Goal: Register for event/course

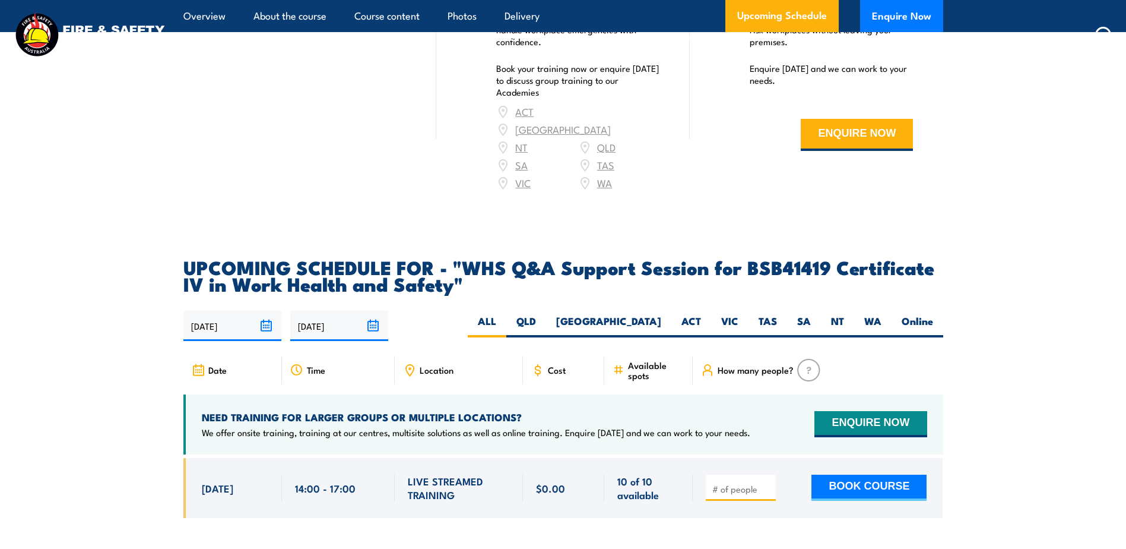
scroll to position [1544, 0]
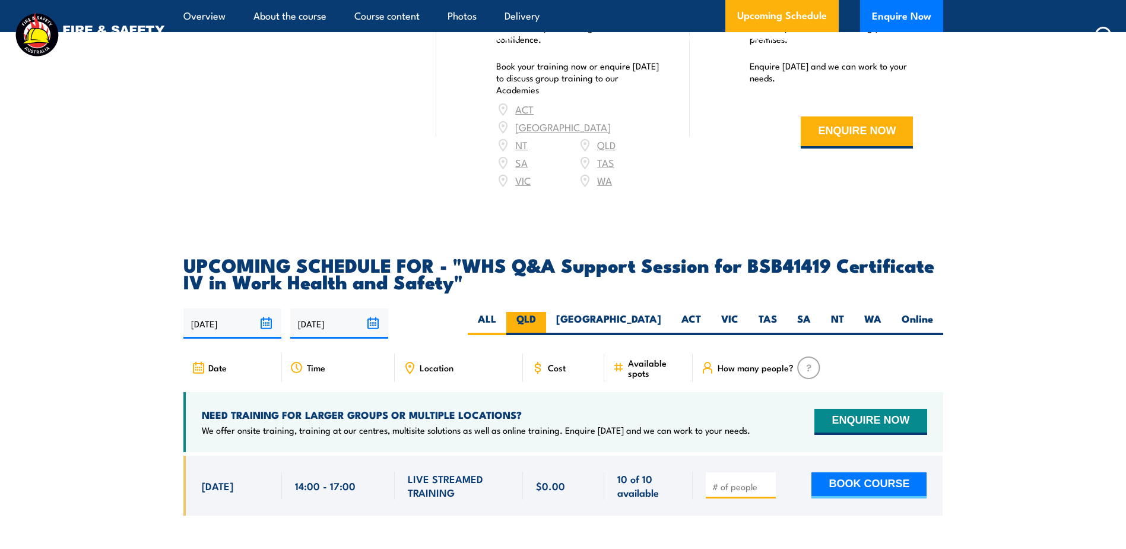
click at [546, 312] on label "QLD" at bounding box center [527, 323] width 40 height 23
click at [544, 312] on input "QLD" at bounding box center [540, 316] width 8 height 8
radio input "true"
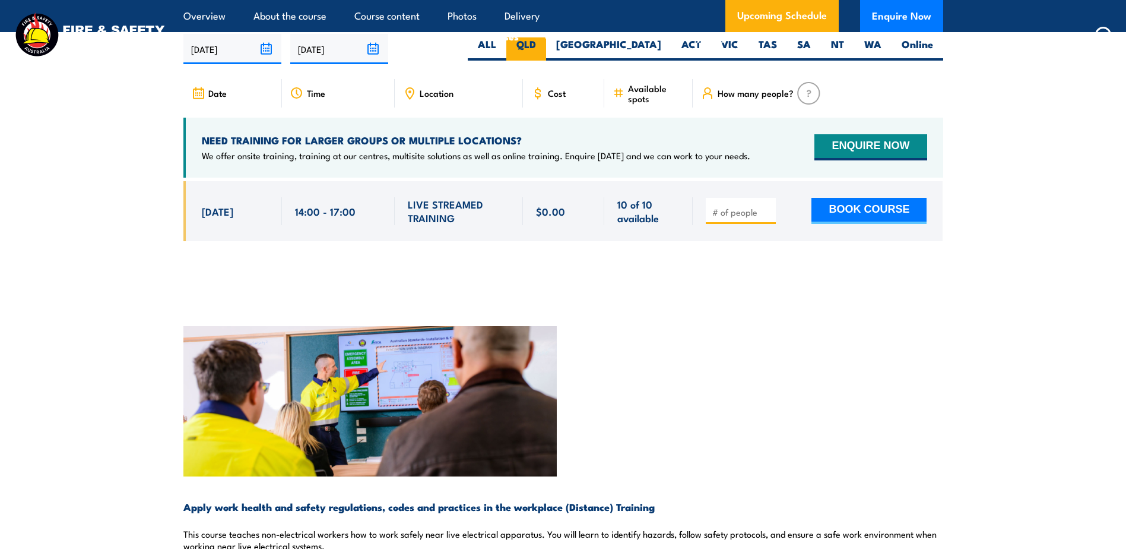
scroll to position [1841, 0]
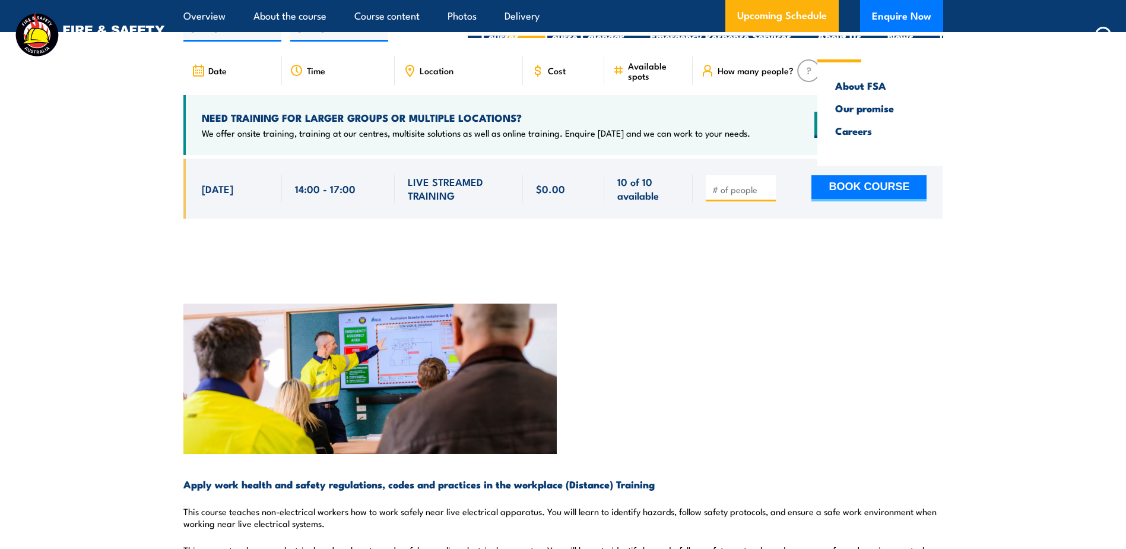
click at [818, 24] on link "About Us" at bounding box center [840, 36] width 44 height 31
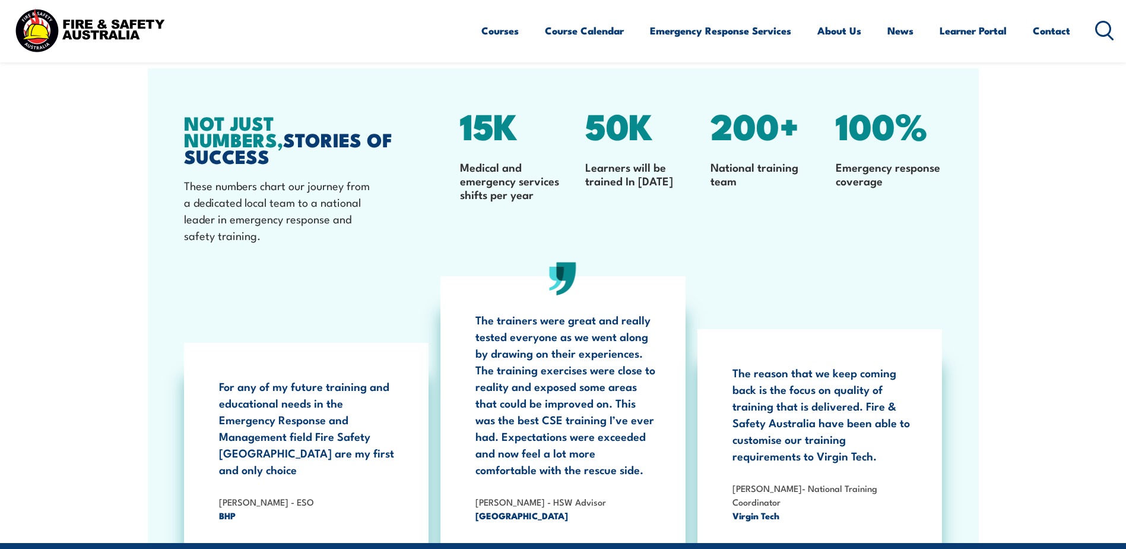
scroll to position [3869, 0]
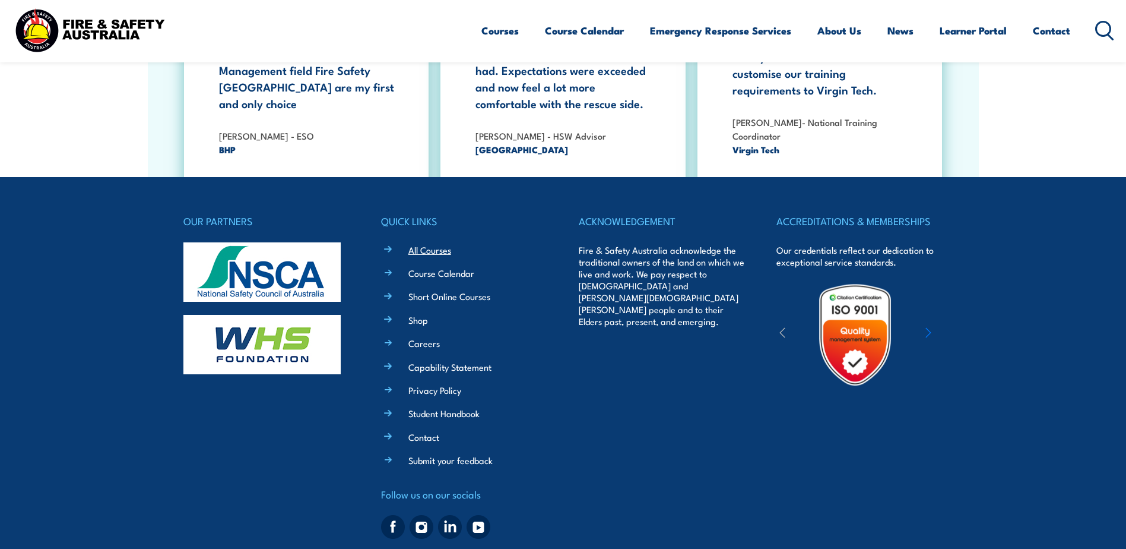
click at [435, 243] on link "All Courses" at bounding box center [430, 249] width 43 height 12
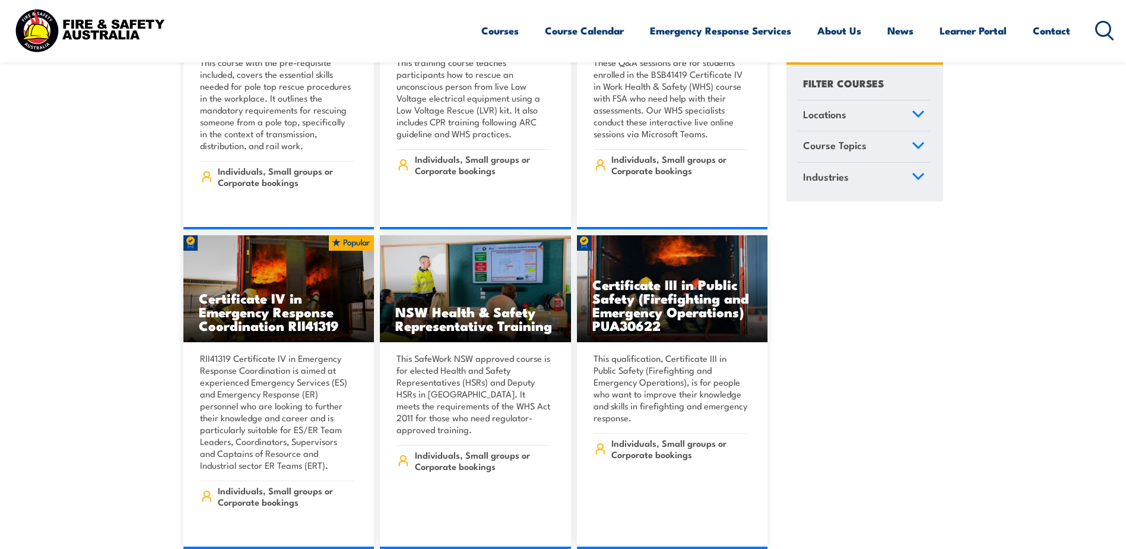
scroll to position [3147, 0]
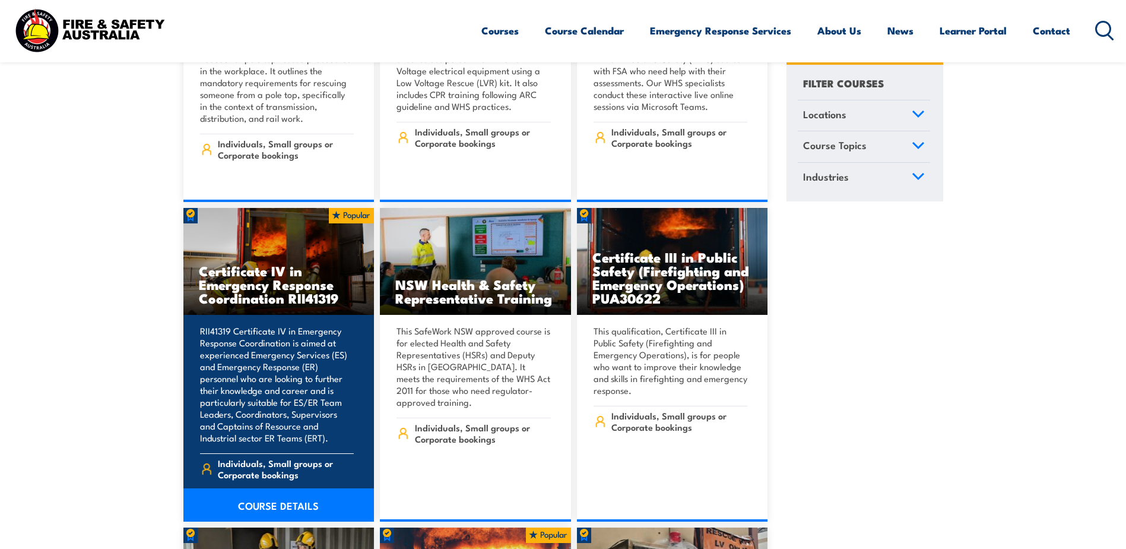
click at [295, 277] on h3 "Certificate IV in Emergency Response Coordination RII41319" at bounding box center [279, 284] width 160 height 41
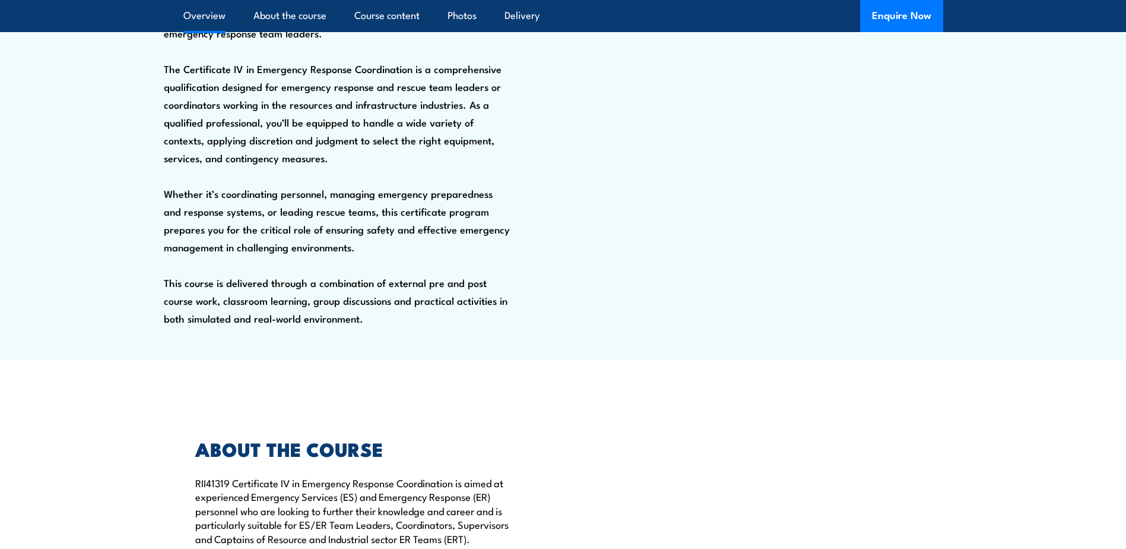
scroll to position [178, 0]
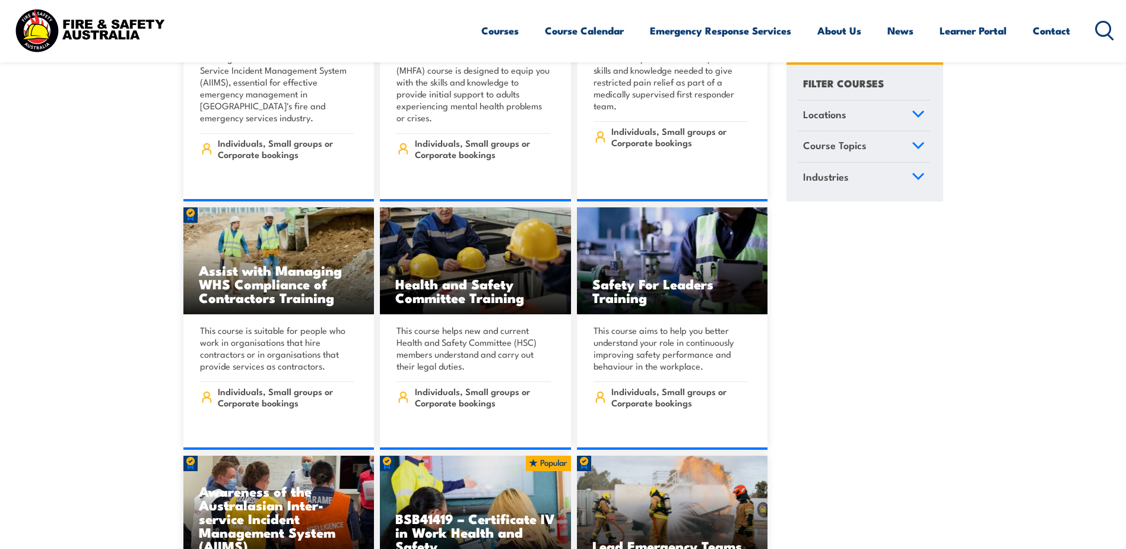
scroll to position [7126, 0]
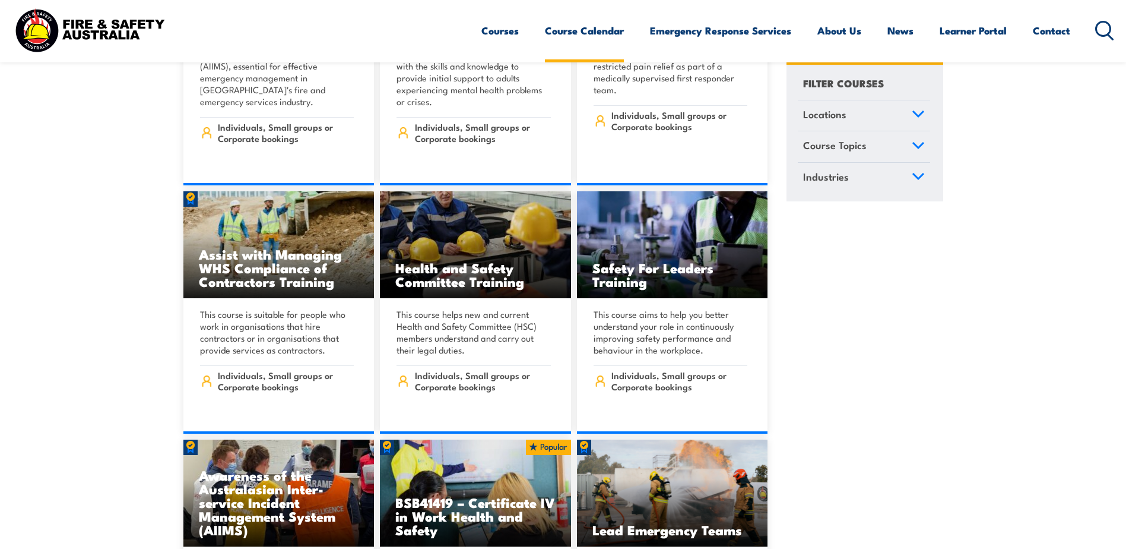
click at [580, 24] on link "Course Calendar" at bounding box center [584, 30] width 79 height 31
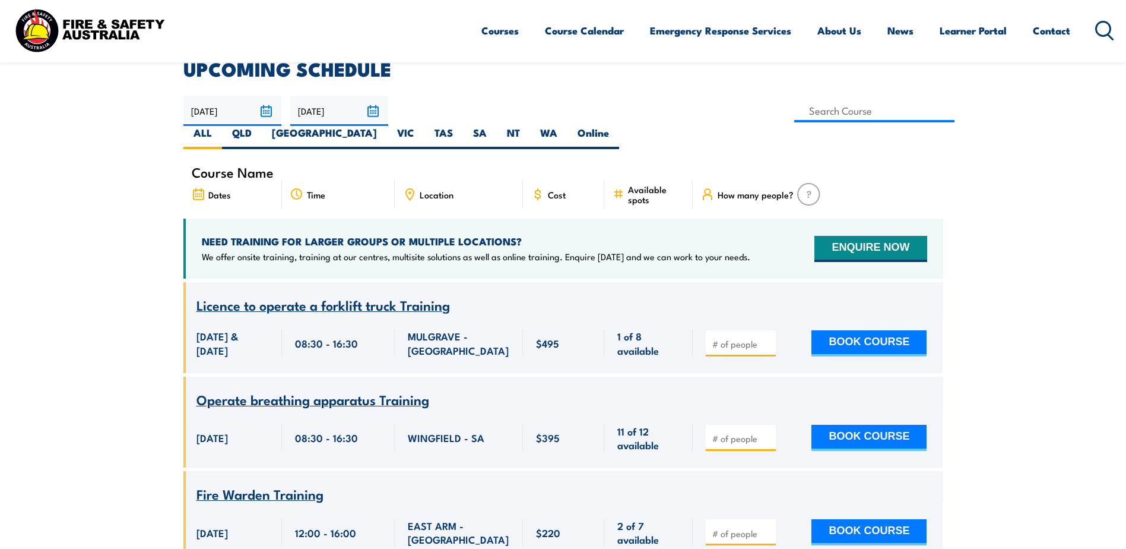
scroll to position [238, 0]
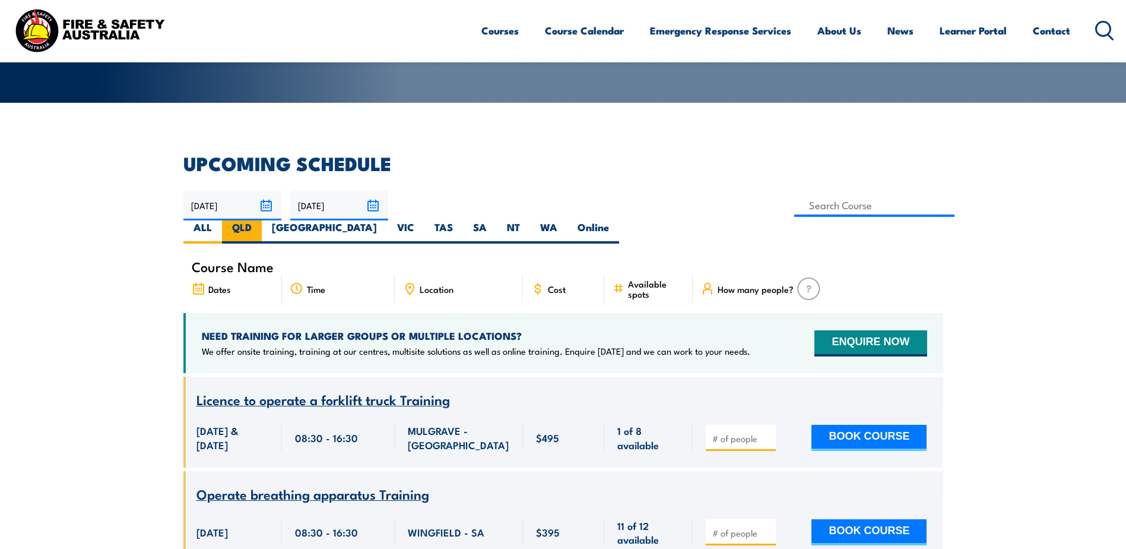
click at [262, 220] on label "QLD" at bounding box center [242, 231] width 40 height 23
click at [259, 220] on input "QLD" at bounding box center [256, 224] width 8 height 8
radio input "true"
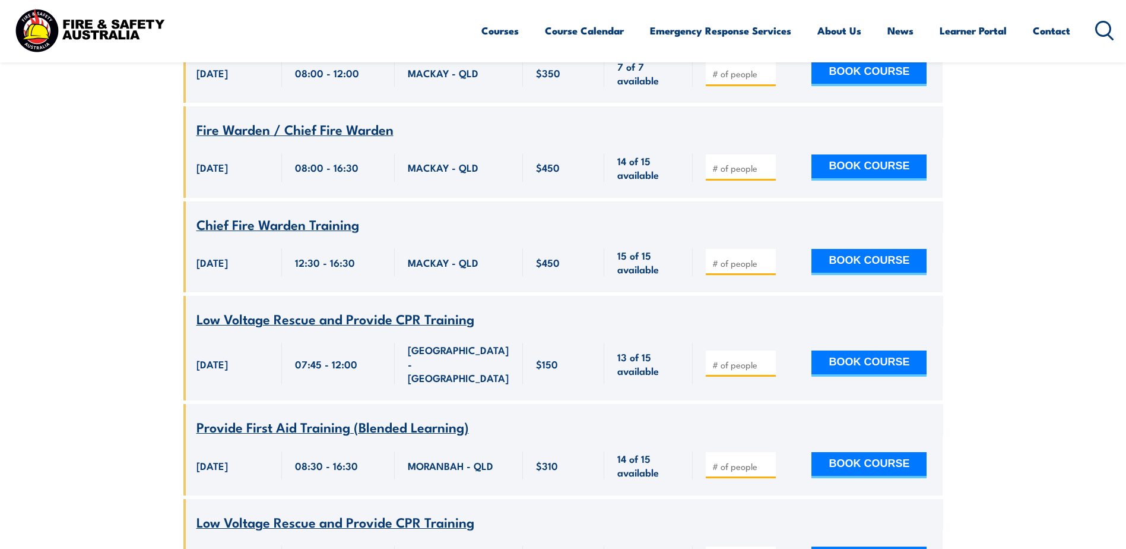
scroll to position [2233, 0]
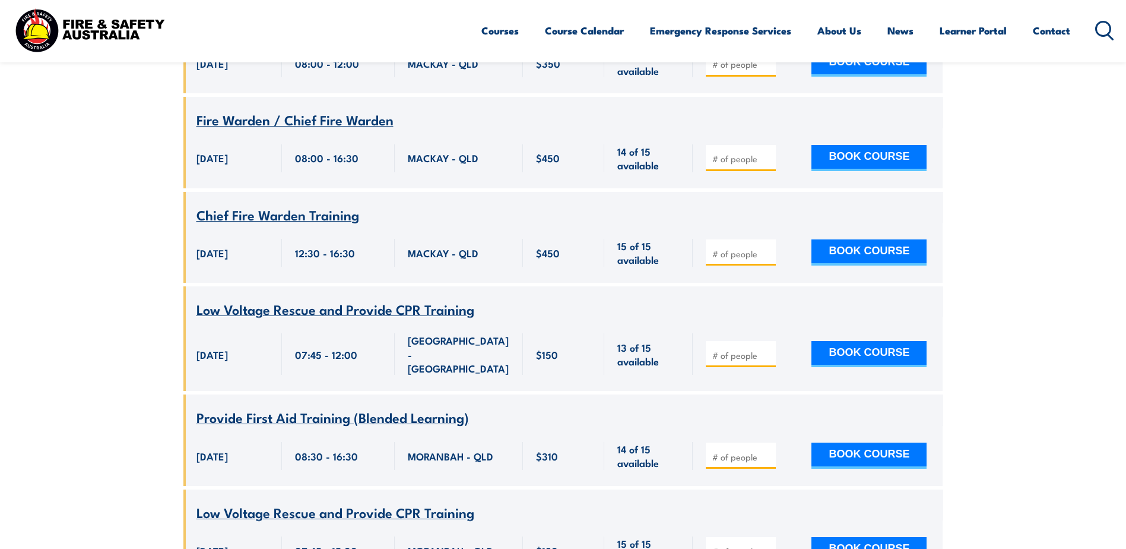
drag, startPoint x: 540, startPoint y: 273, endPoint x: 489, endPoint y: 285, distance: 51.9
click at [540, 286] on div "Course Name Low Voltage Rescue and Provide CPR Training" at bounding box center [563, 301] width 760 height 31
click at [394, 299] on span "Low Voltage Rescue and Provide CPR Training" at bounding box center [336, 309] width 278 height 20
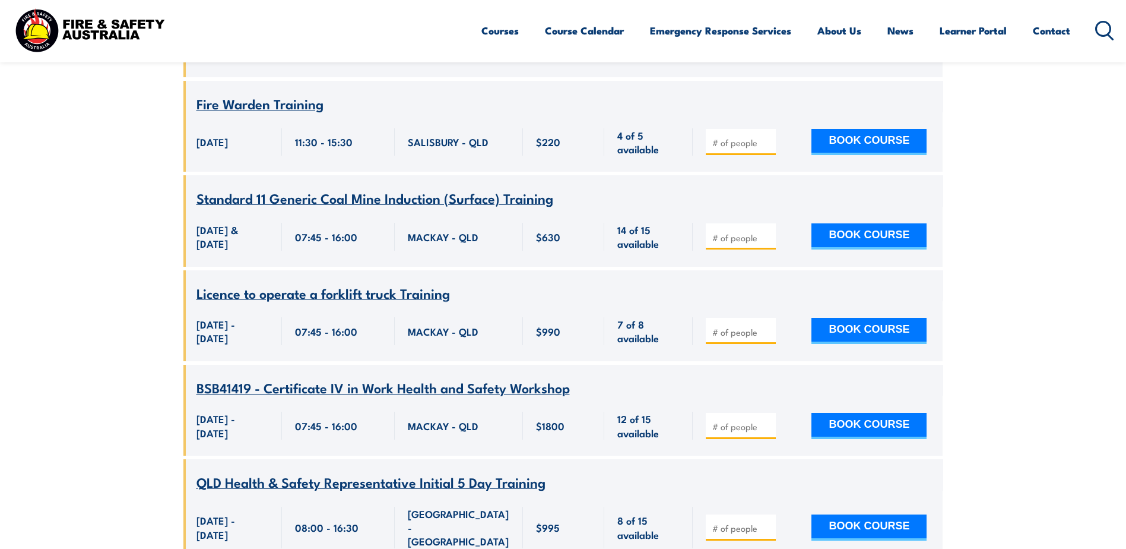
scroll to position [4667, 0]
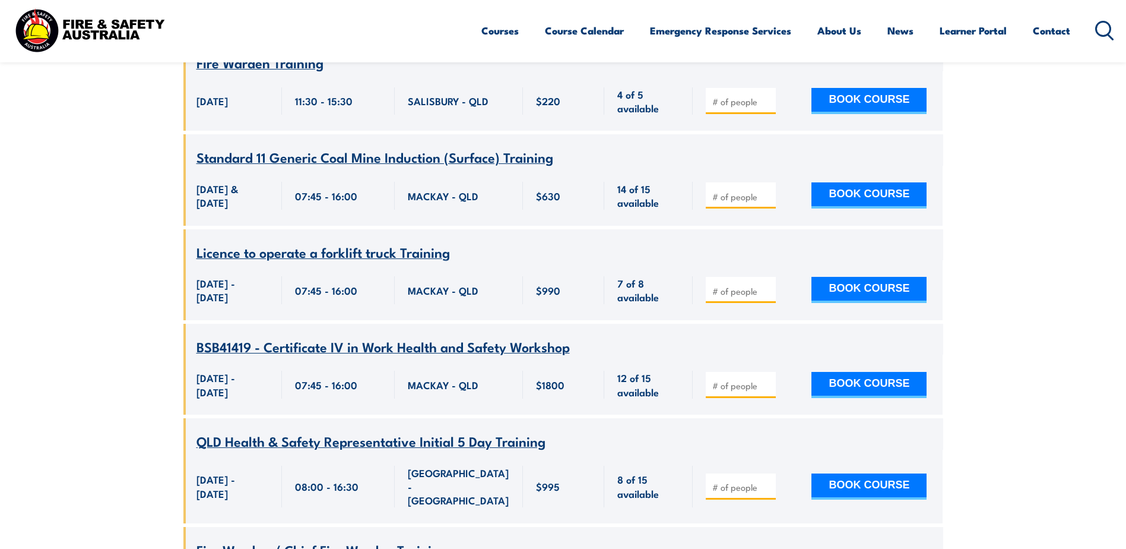
click at [454, 336] on span "BSB41419 - Certificate IV in Work Health and Safety Workshop" at bounding box center [384, 346] width 374 height 20
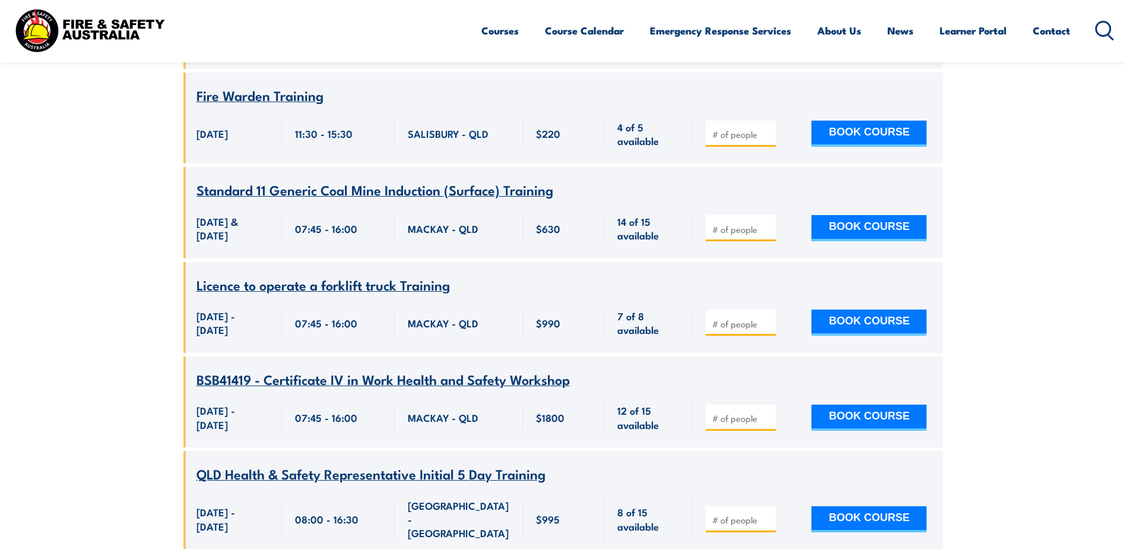
scroll to position [4691, 0]
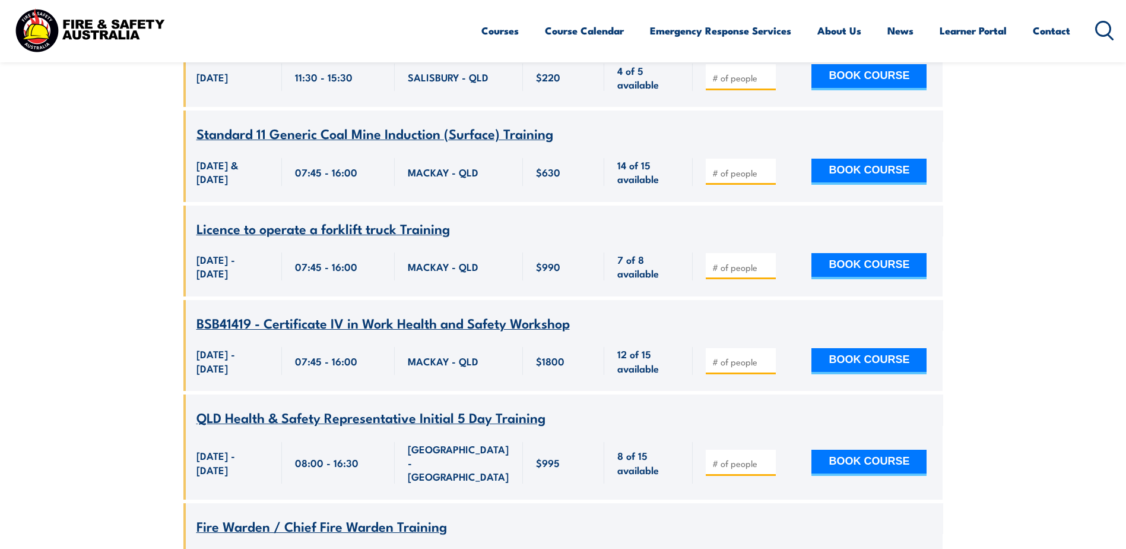
click at [483, 312] on span "BSB41419 - Certificate IV in Work Health and Safety Workshop" at bounding box center [384, 322] width 374 height 20
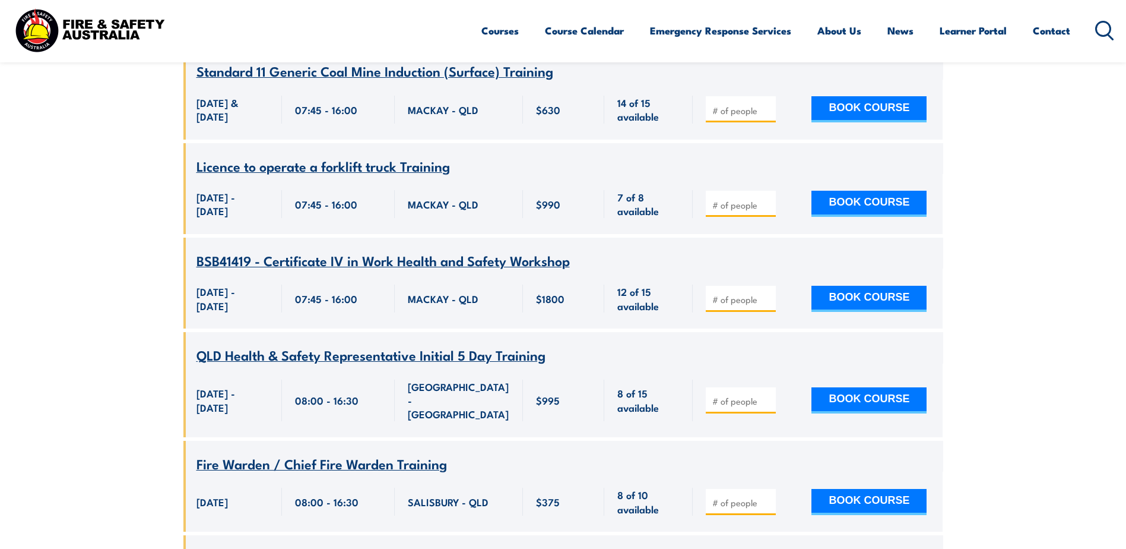
scroll to position [4762, 0]
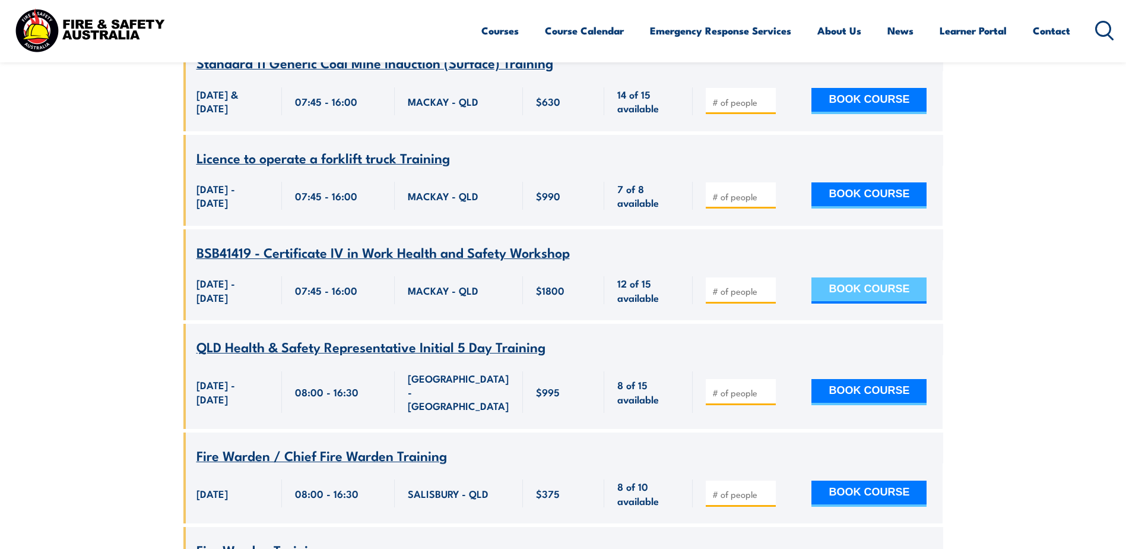
click at [896, 277] on button "BOOK COURSE" at bounding box center [869, 290] width 115 height 26
type input "1"
click at [767, 285] on input "1" at bounding box center [742, 291] width 59 height 12
click at [849, 277] on button "BOOK COURSE" at bounding box center [869, 290] width 115 height 26
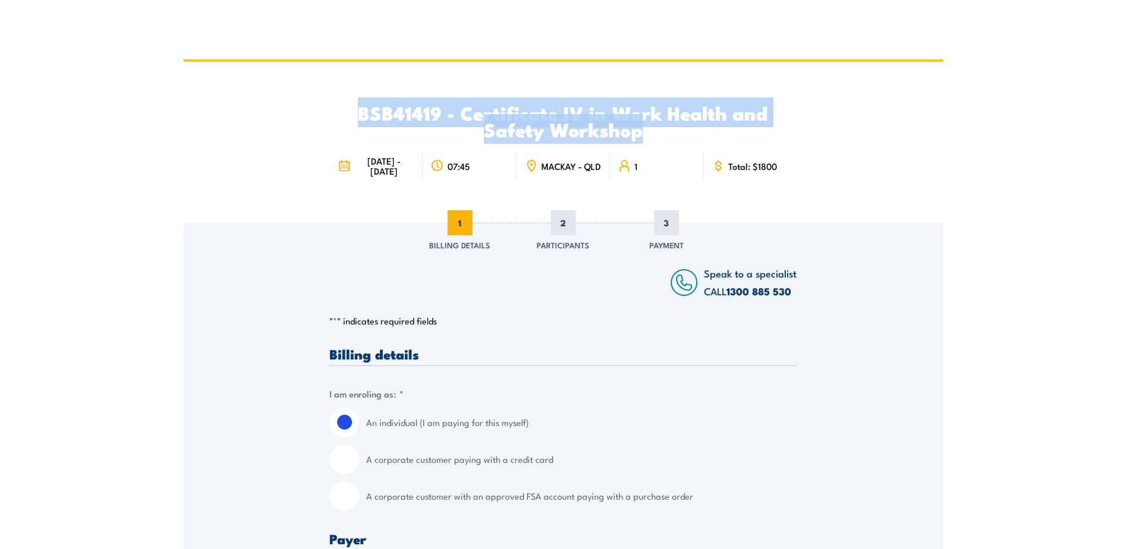
drag, startPoint x: 359, startPoint y: 115, endPoint x: 642, endPoint y: 134, distance: 283.8
click at [642, 134] on h2 "BSB41419 - Certificate IV in Work Health and Safety Workshop" at bounding box center [563, 120] width 467 height 33
drag, startPoint x: 642, startPoint y: 134, endPoint x: 623, endPoint y: 135, distance: 19.0
copy h2 "BSB41419 - Certificate IV in Work Health and Safety Workshop"
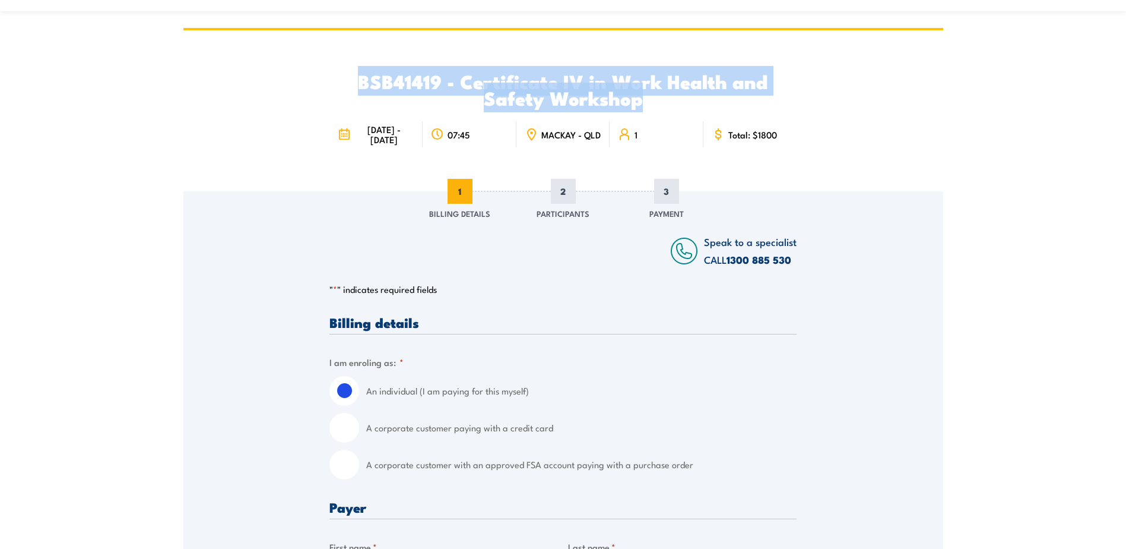
scroll to position [59, 0]
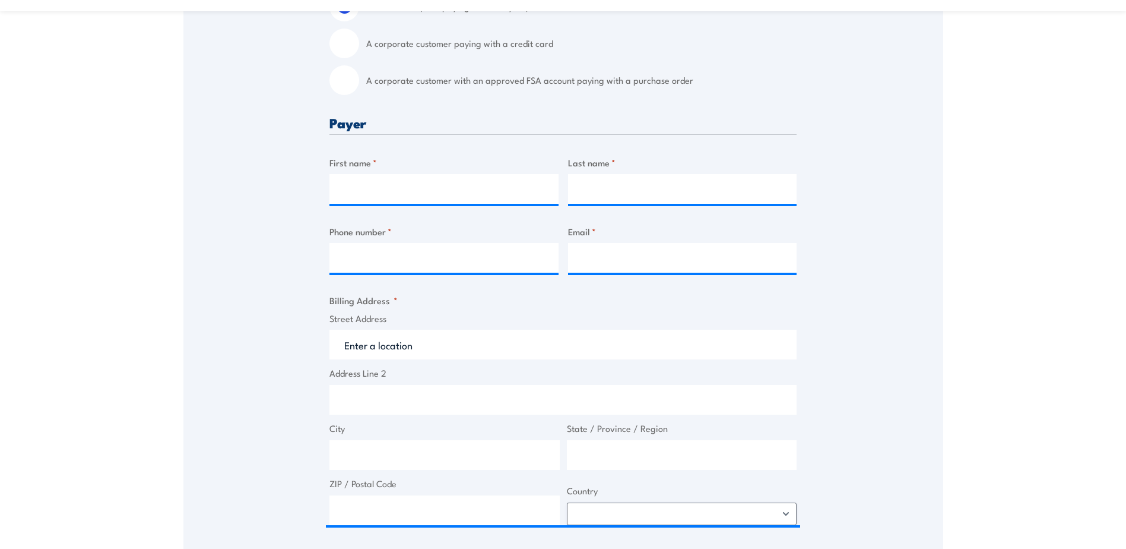
click at [912, 314] on div "Speak to a specialist CALL [PHONE_NUMBER] CALL [PHONE_NUMBER] " * " indicates r…" at bounding box center [563, 314] width 760 height 1014
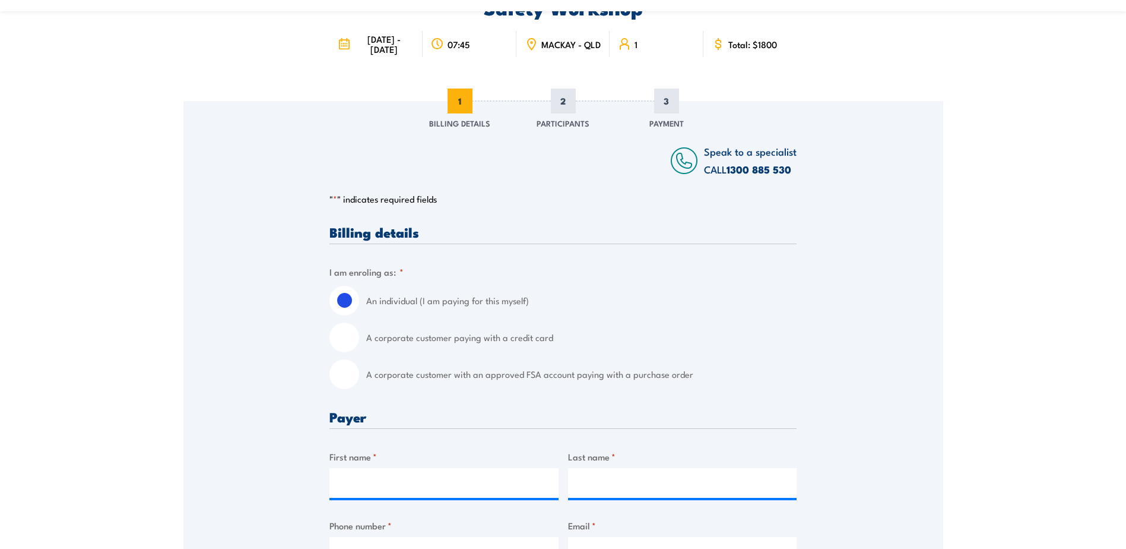
scroll to position [0, 0]
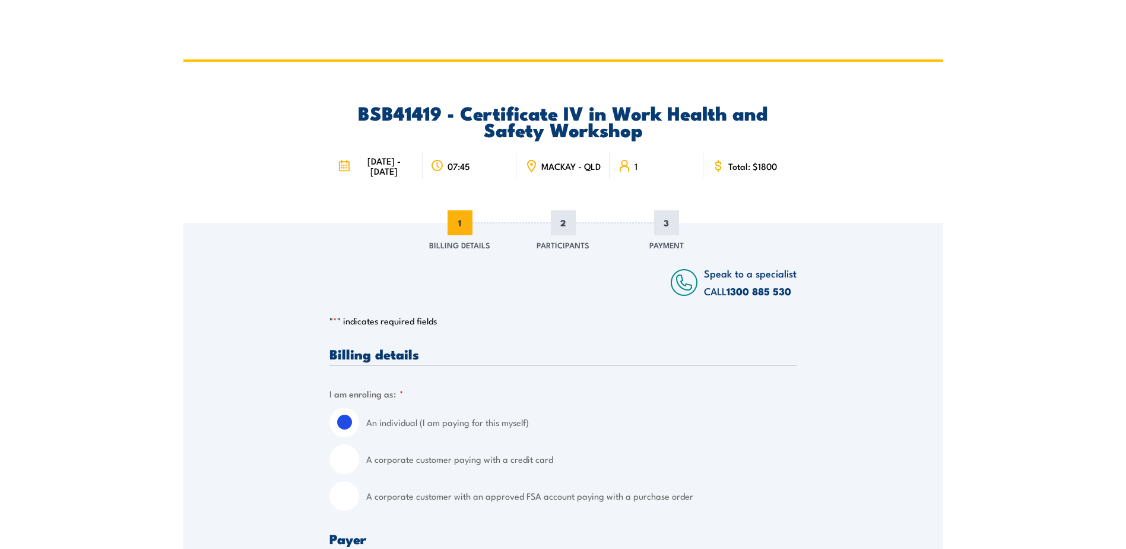
drag, startPoint x: 360, startPoint y: 113, endPoint x: 312, endPoint y: 115, distance: 48.7
click at [314, 116] on div "BSB41419 - Certificate IV in Work Health and Safety Workshop [DATE] - [DATE] 07…" at bounding box center [563, 142] width 760 height 161
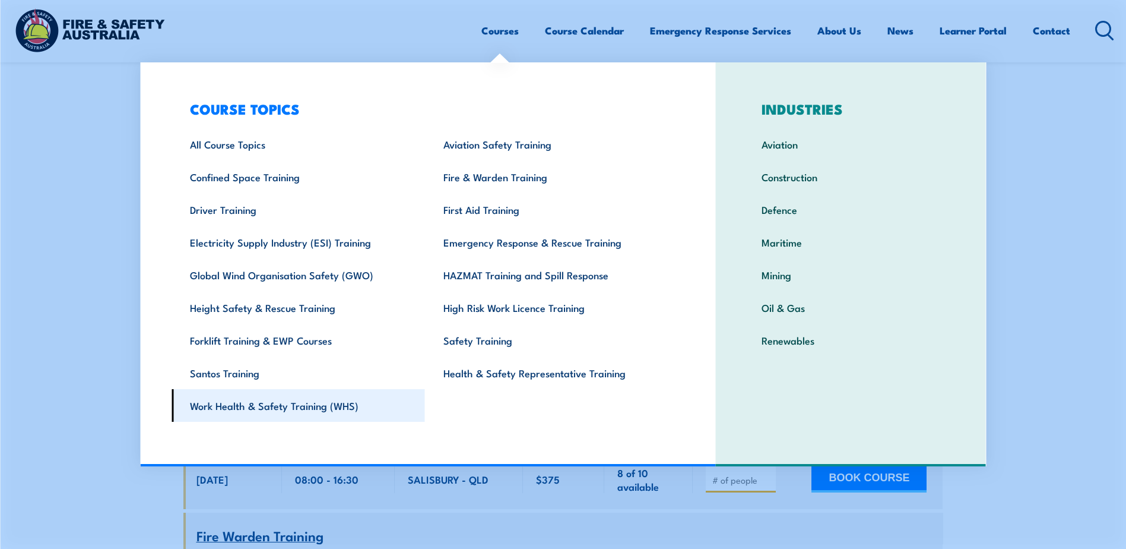
click at [325, 403] on link "Work Health & Safety Training (WHS)" at bounding box center [299, 405] width 254 height 33
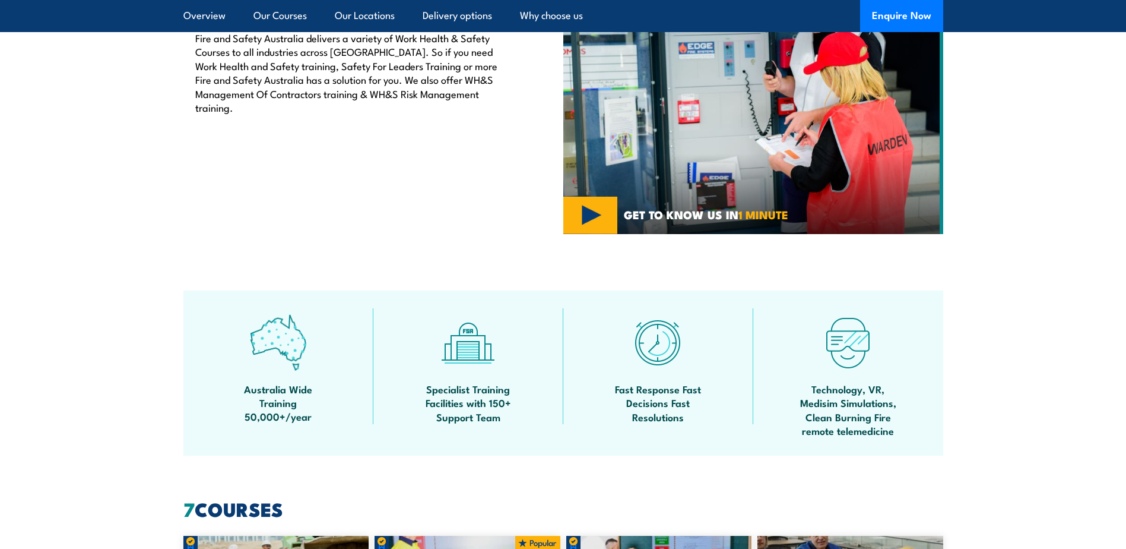
scroll to position [475, 0]
click at [507, 195] on div "Work Health & Safety Training Courses Fire and Safety Australia delivers a vari…" at bounding box center [373, 90] width 380 height 285
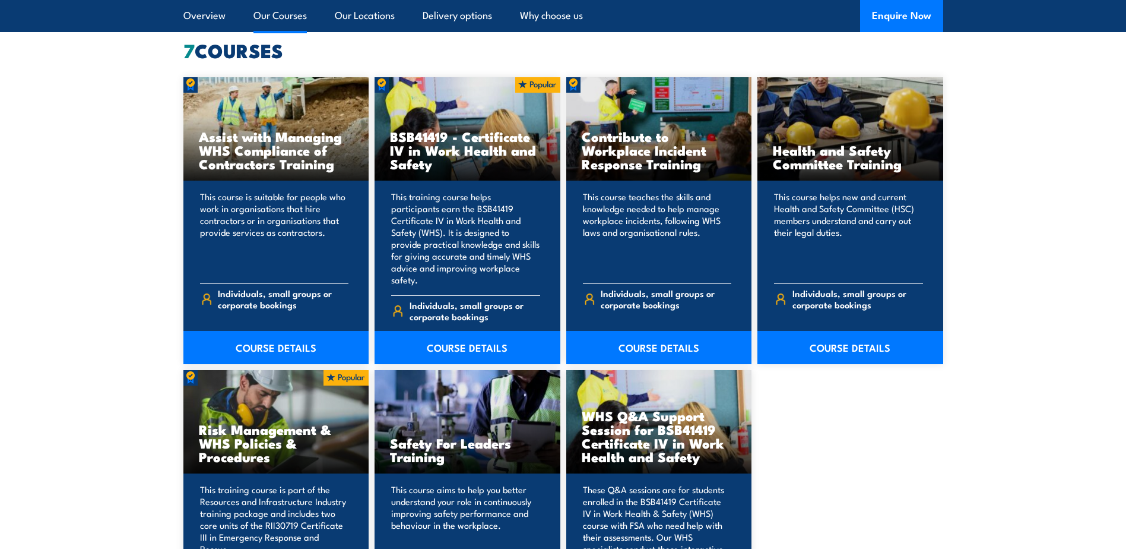
scroll to position [950, 0]
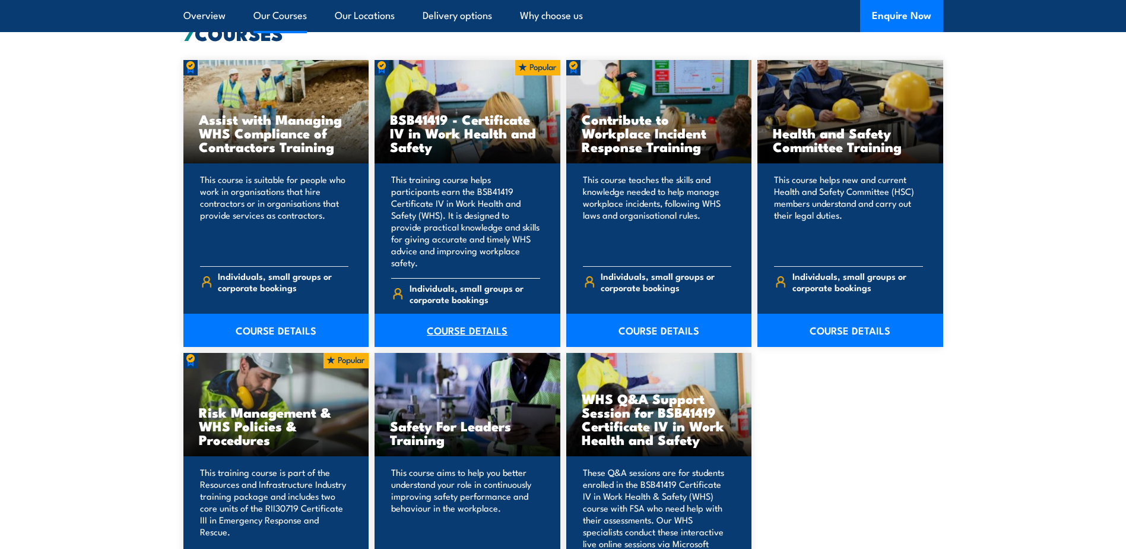
click at [470, 314] on link "COURSE DETAILS" at bounding box center [468, 330] width 186 height 33
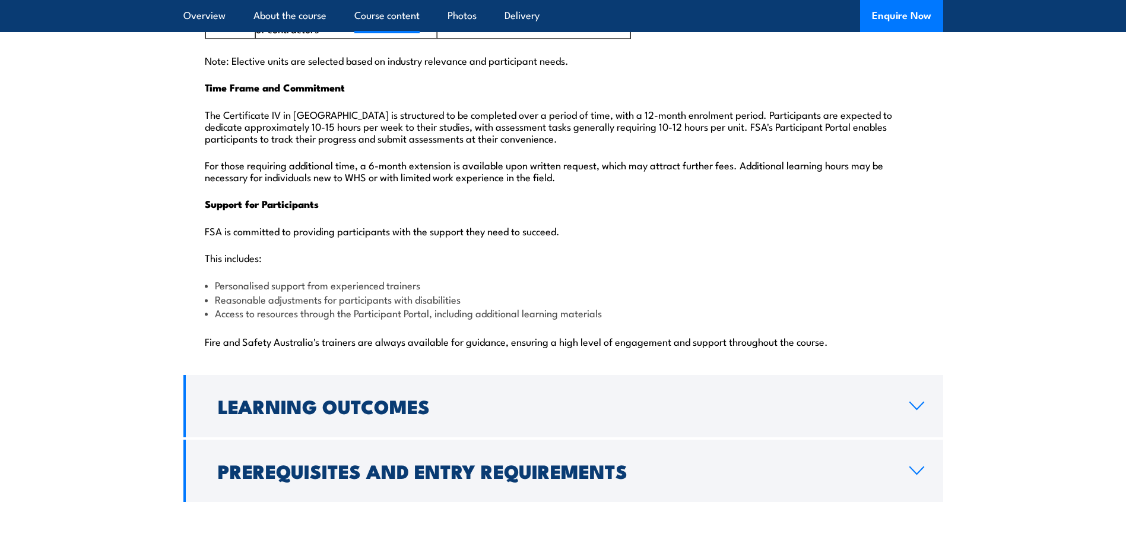
scroll to position [2850, 0]
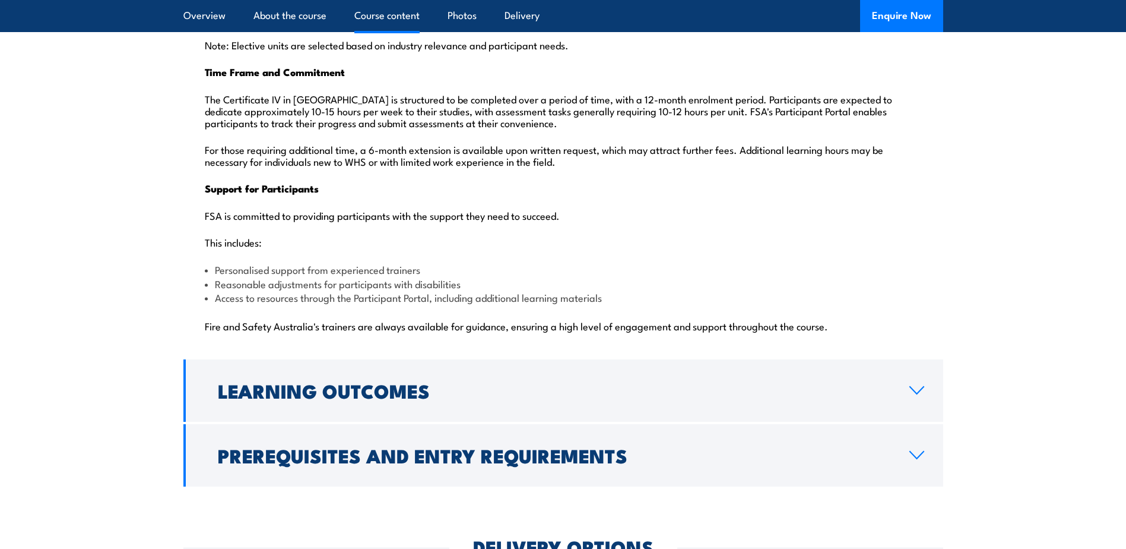
click at [739, 382] on h2 "Learning Outcomes" at bounding box center [554, 390] width 673 height 17
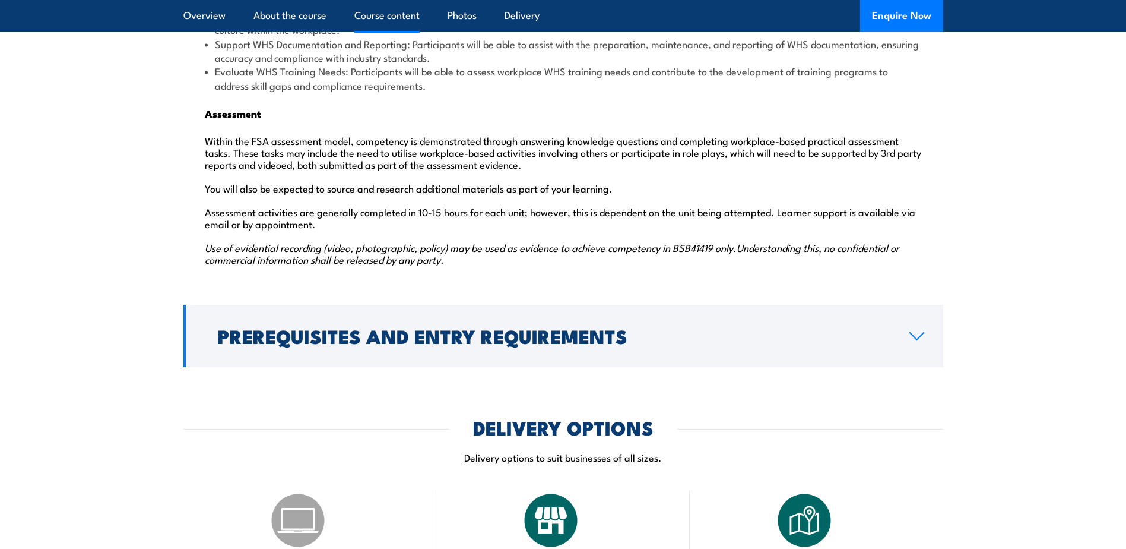
scroll to position [1701, 0]
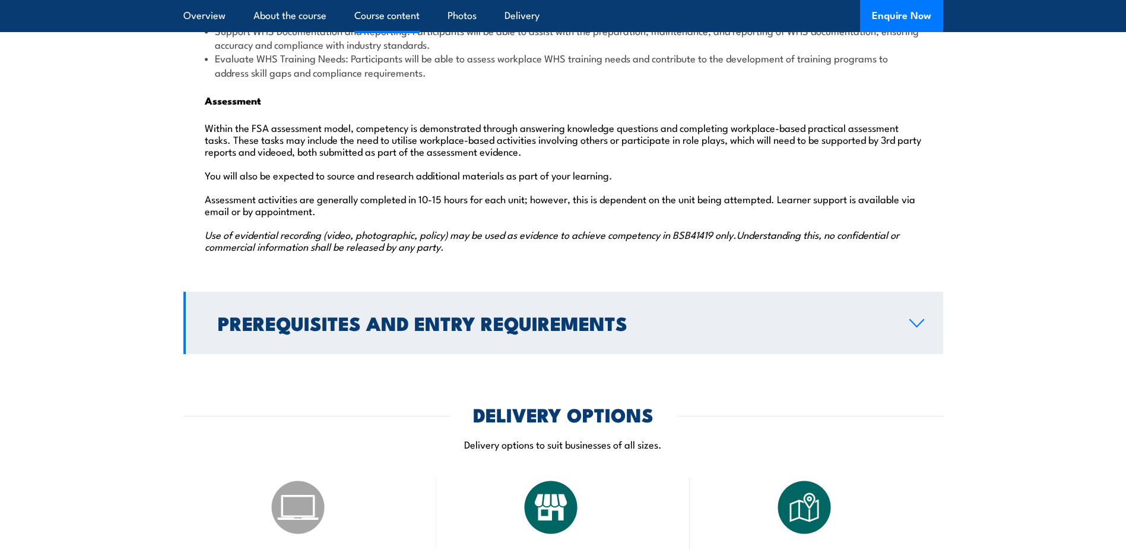
click at [917, 299] on link "Prerequisites and Entry Requirements" at bounding box center [563, 323] width 760 height 62
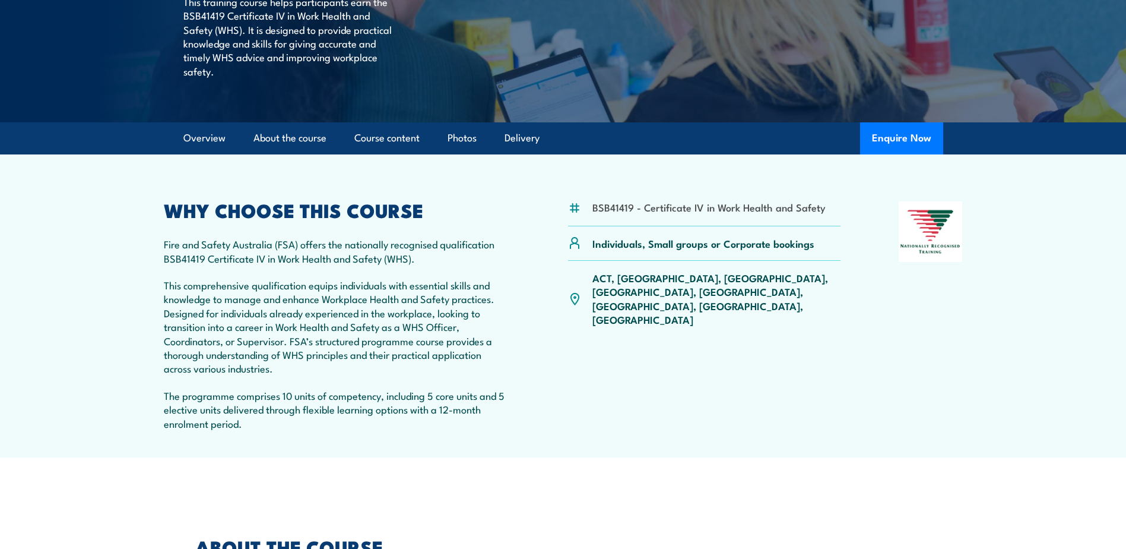
scroll to position [31, 0]
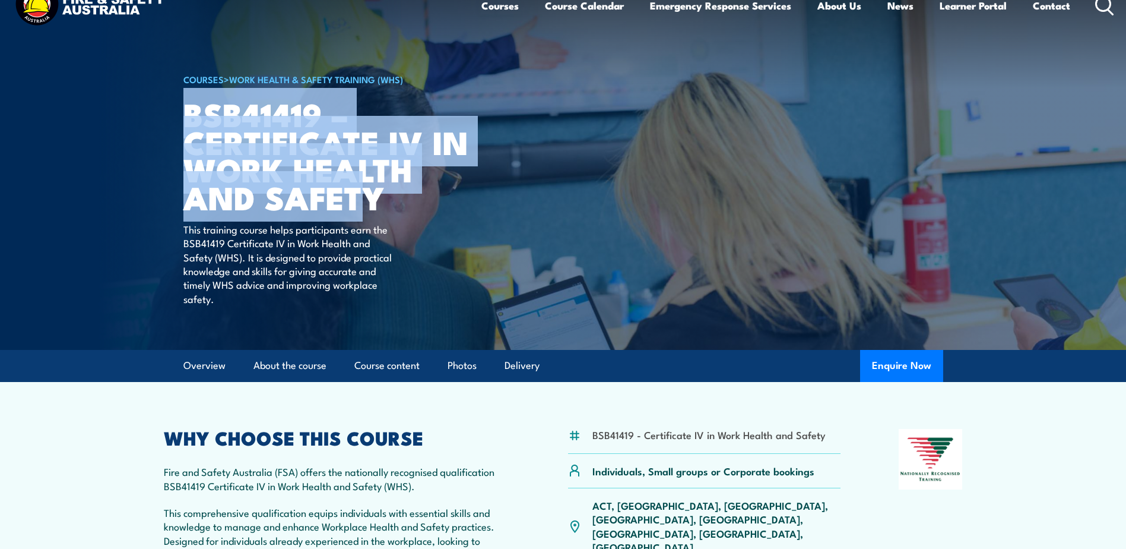
drag, startPoint x: 185, startPoint y: 111, endPoint x: 368, endPoint y: 204, distance: 204.8
click at [368, 204] on h1 "BSB41419 – Certificate IV in Work Health and Safety" at bounding box center [329, 155] width 293 height 111
drag, startPoint x: 368, startPoint y: 204, endPoint x: 192, endPoint y: 121, distance: 194.2
click at [192, 121] on h1 "BSB41419 – Certificate IV in Work Health and Safety" at bounding box center [329, 155] width 293 height 111
copy h1 "BSB41419 – Certificate IV in Work Health and Safety"
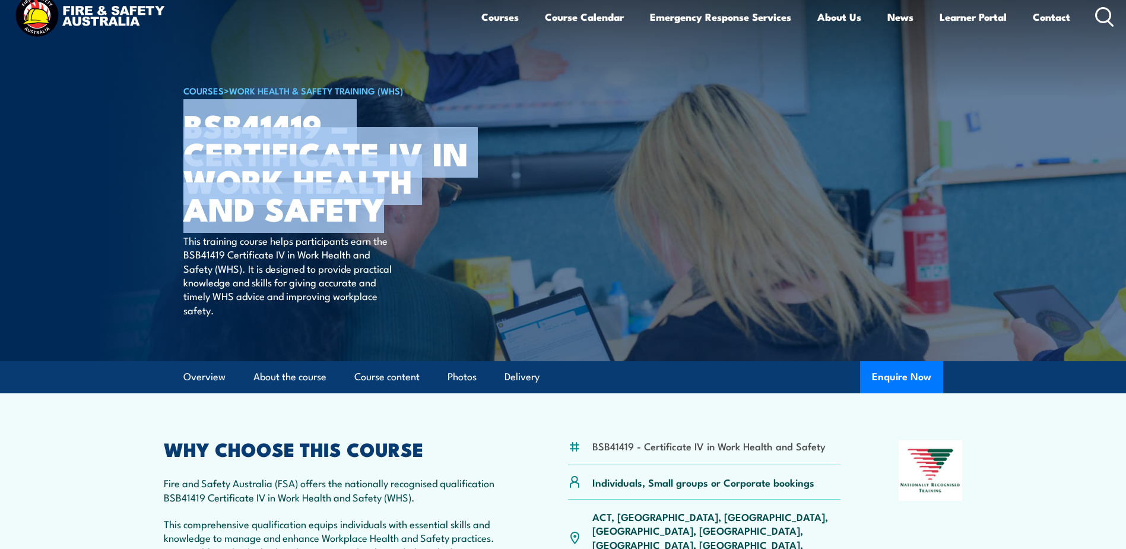
scroll to position [0, 0]
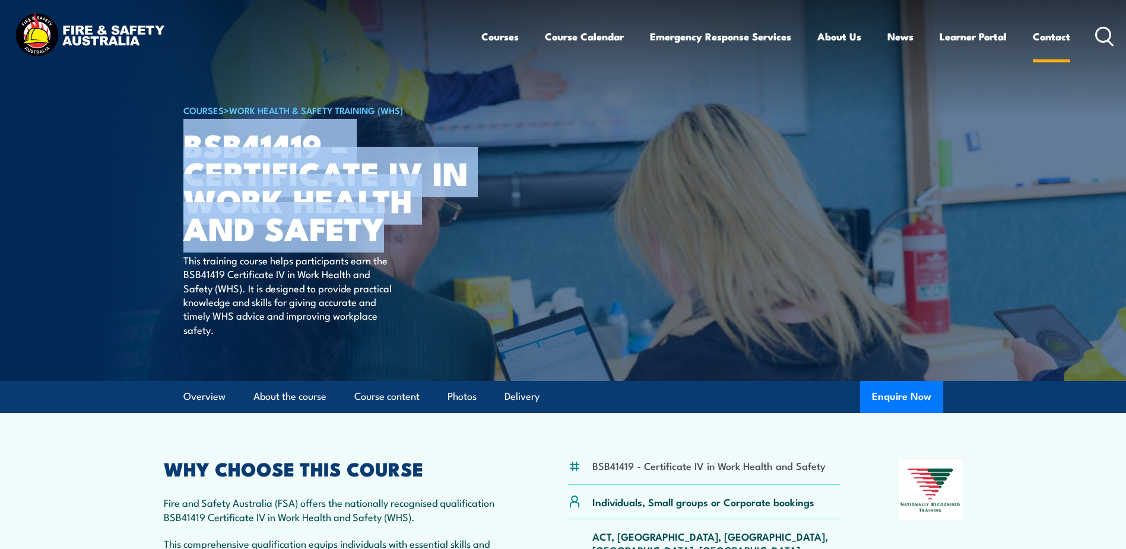
click at [1045, 33] on link "Contact" at bounding box center [1051, 36] width 37 height 31
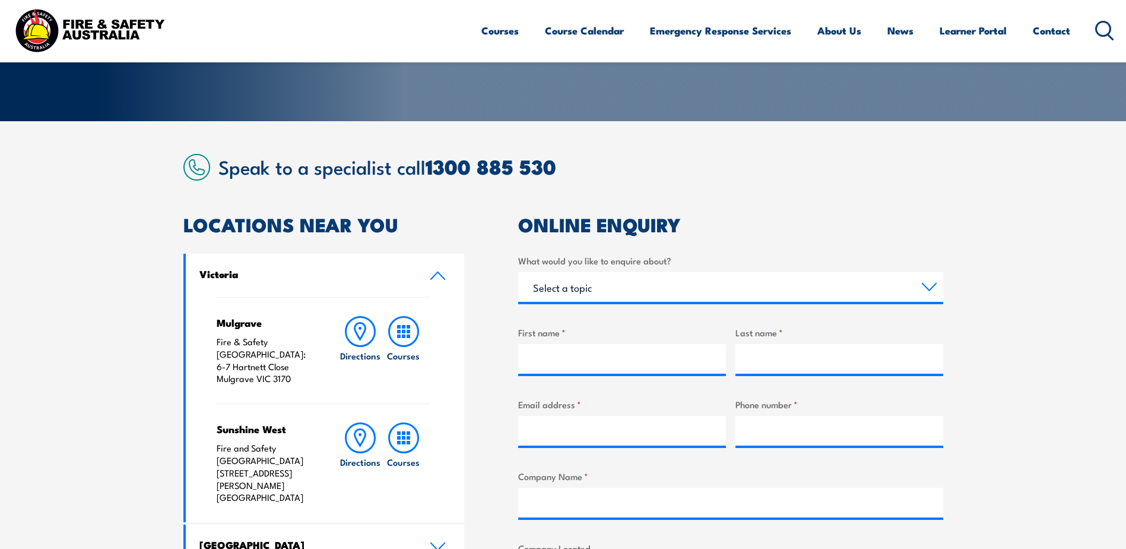
scroll to position [297, 0]
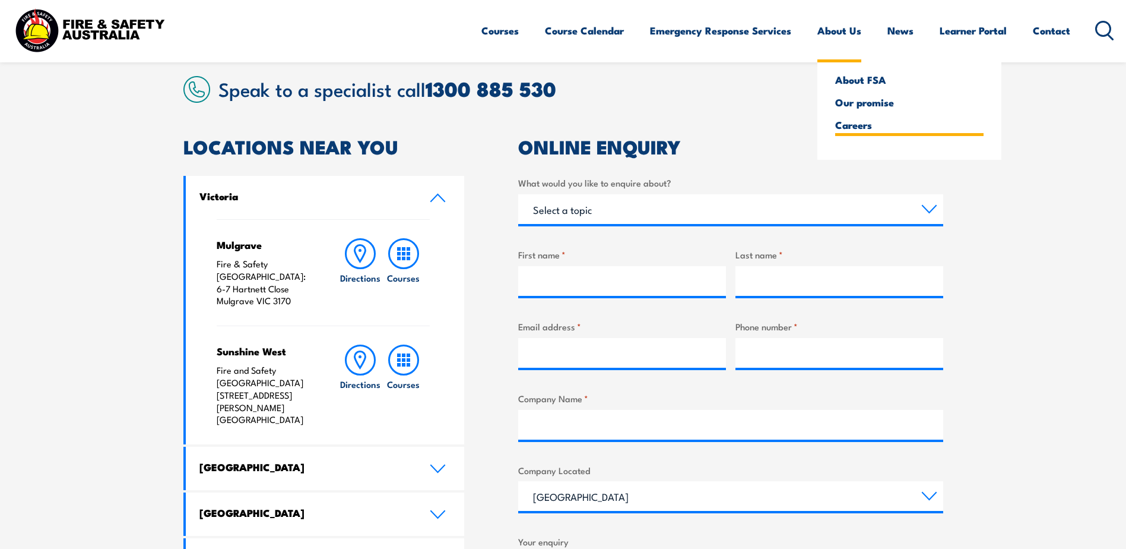
click at [856, 126] on link "Careers" at bounding box center [909, 124] width 148 height 11
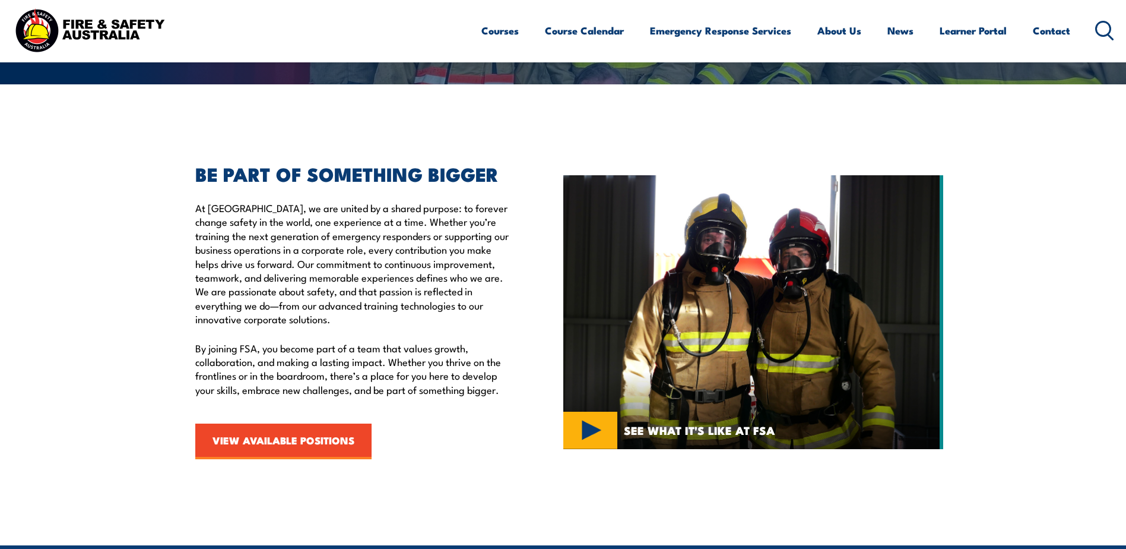
scroll to position [356, 0]
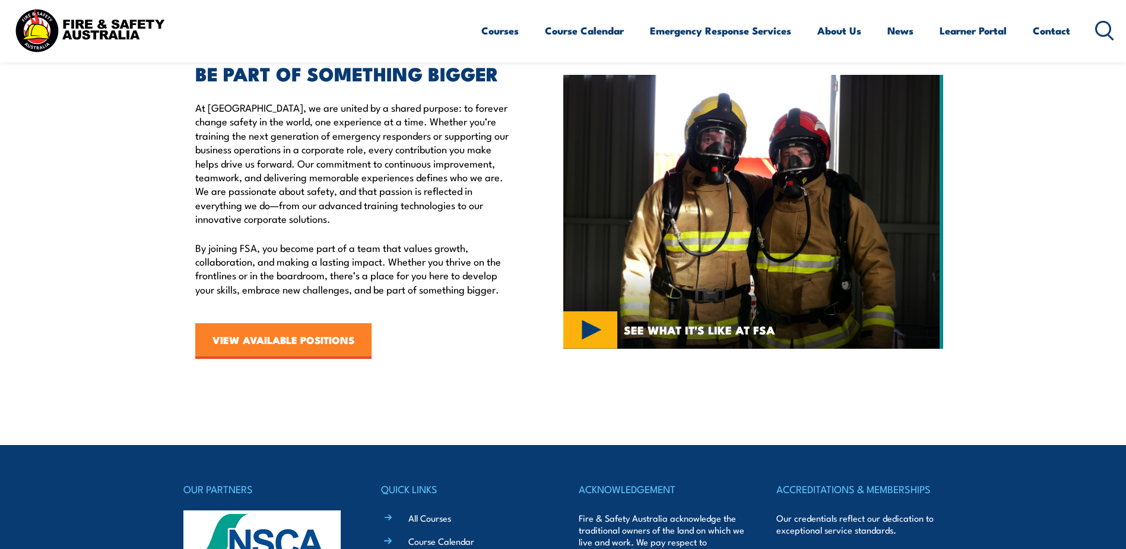
click at [321, 343] on link "VIEW AVAILABLE POSITIONS" at bounding box center [283, 341] width 176 height 36
